Goal: Information Seeking & Learning: Learn about a topic

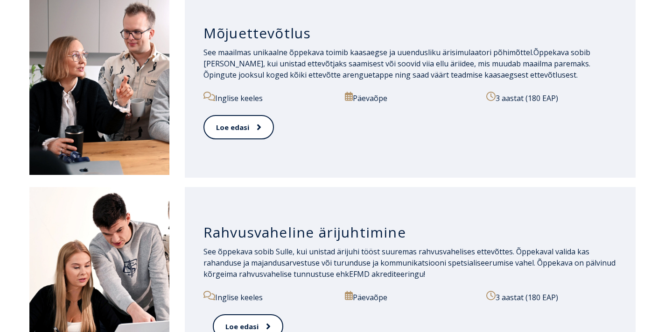
scroll to position [727, 0]
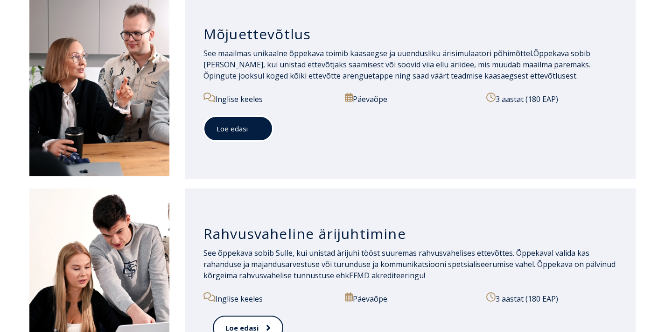
click at [221, 133] on link "Loe edasi" at bounding box center [239, 129] width 70 height 26
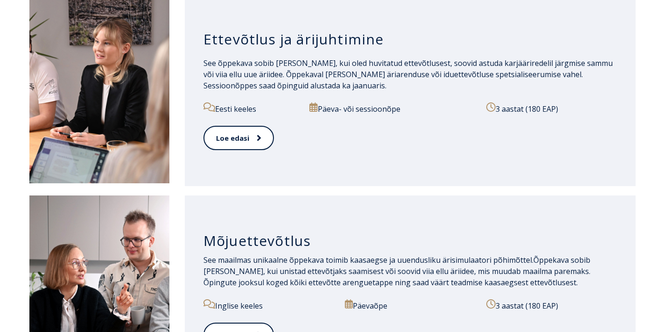
scroll to position [521, 0]
click at [239, 146] on link "Loe edasi" at bounding box center [239, 139] width 70 height 26
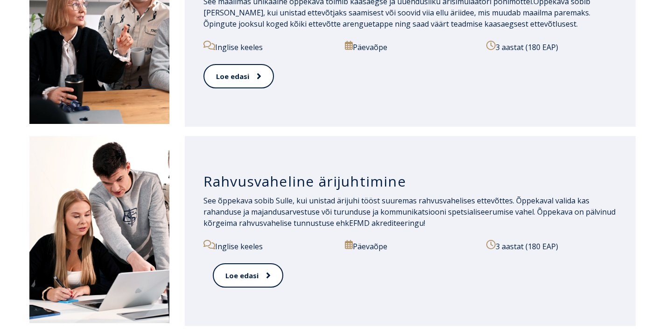
scroll to position [797, 0]
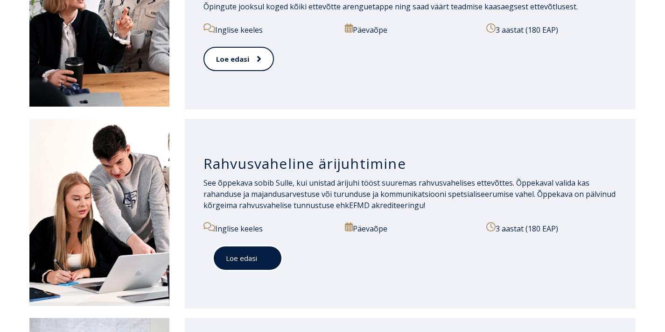
click at [248, 262] on link "Loe edasi" at bounding box center [248, 258] width 70 height 26
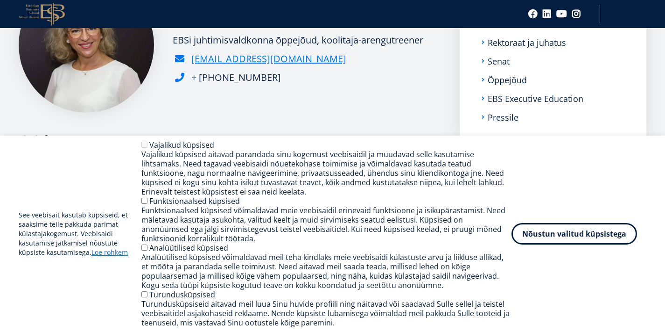
scroll to position [167, 0]
click at [555, 224] on button "Nõustun valitud küpsistega" at bounding box center [575, 231] width 126 height 21
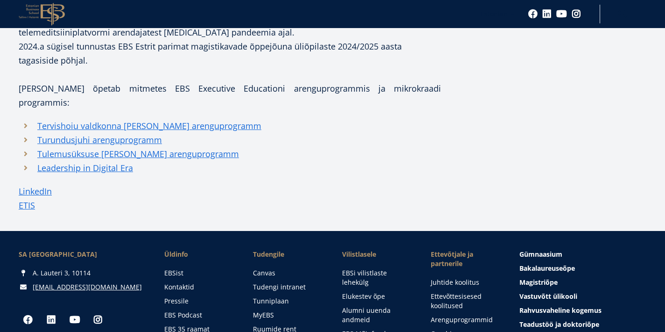
scroll to position [516, 0]
